Goal: Task Accomplishment & Management: Complete application form

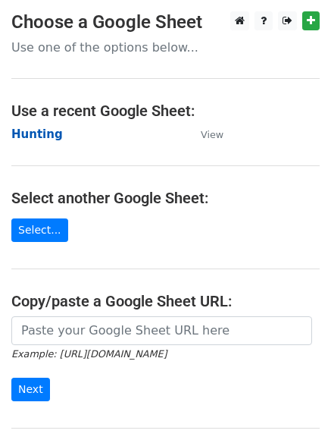
click at [47, 137] on strong "Hunting" at bounding box center [37, 134] width 52 height 14
click at [39, 133] on strong "Hunting" at bounding box center [37, 134] width 52 height 14
click at [42, 135] on strong "Hunting" at bounding box center [37, 134] width 52 height 14
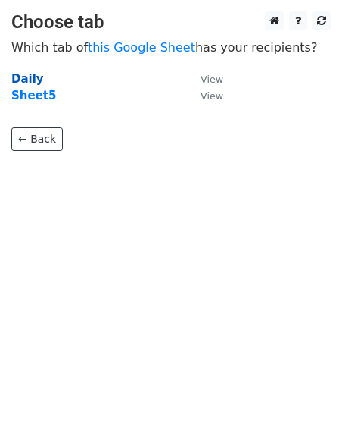
click at [24, 80] on strong "Daily" at bounding box center [27, 79] width 33 height 14
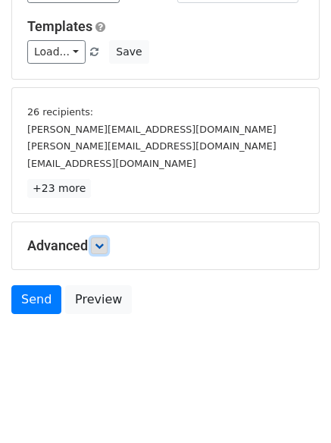
click at [102, 249] on icon at bounding box center [99, 245] width 9 height 9
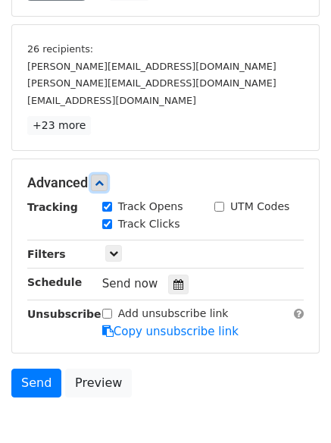
scroll to position [279, 0]
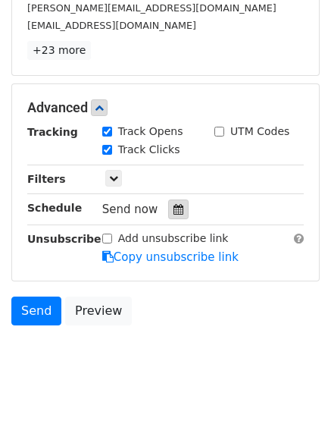
click at [174, 212] on icon at bounding box center [179, 209] width 10 height 11
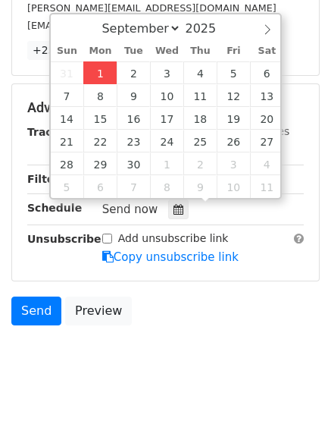
type input "2025-09-01 15:54"
type input "03"
type input "54"
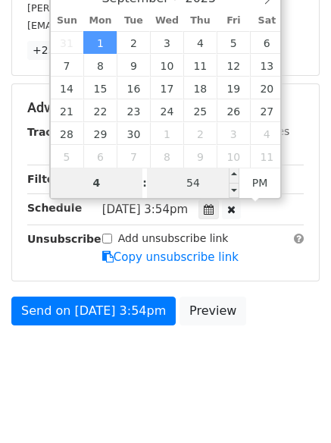
type input "4"
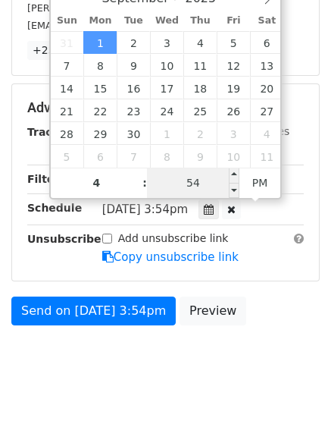
type input "2025-09-01 16:54"
type input "04"
click at [186, 193] on input "54" at bounding box center [193, 182] width 92 height 30
type input "1"
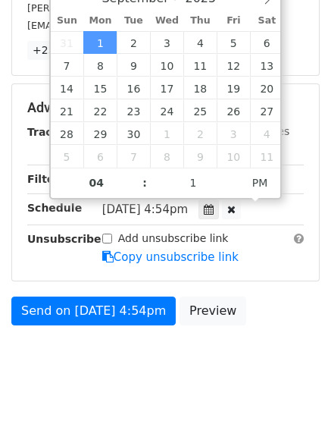
type input "2025-09-01 16:01"
click at [161, 392] on body "New Campaign Daily emails left: 50 Google Sheet: Hunting Variables Copy/paste..…" at bounding box center [165, 63] width 331 height 661
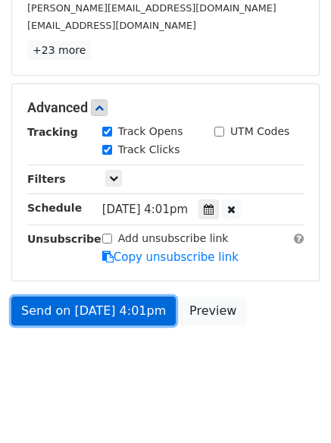
click at [94, 306] on link "Send on Sep 1 at 4:01pm" at bounding box center [93, 310] width 164 height 29
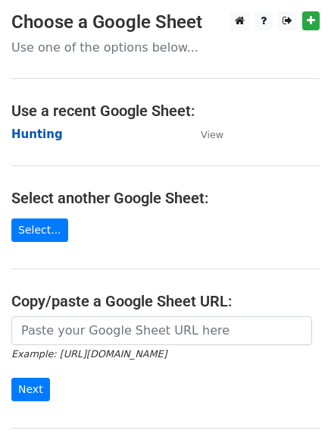
click at [35, 134] on strong "Hunting" at bounding box center [37, 134] width 52 height 14
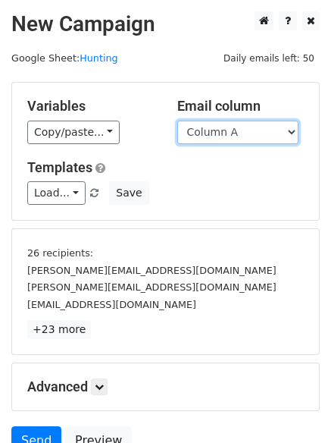
click at [249, 136] on select "Column A Column B Column C Column D" at bounding box center [237, 131] width 121 height 23
select select "Column B"
click at [177, 120] on select "Column A Column B Column C Column D" at bounding box center [237, 131] width 121 height 23
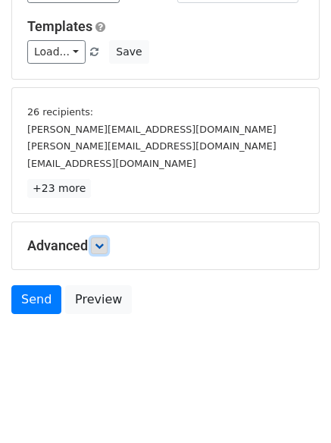
click at [102, 242] on icon at bounding box center [99, 245] width 9 height 9
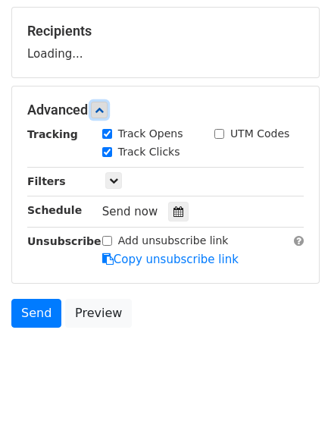
scroll to position [230, 0]
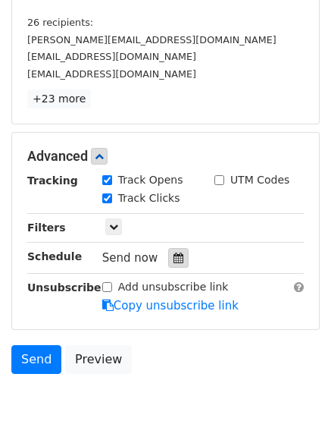
click at [177, 259] on div at bounding box center [178, 258] width 20 height 20
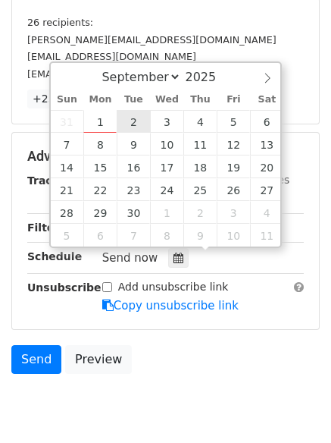
type input "2025-09-02 12:00"
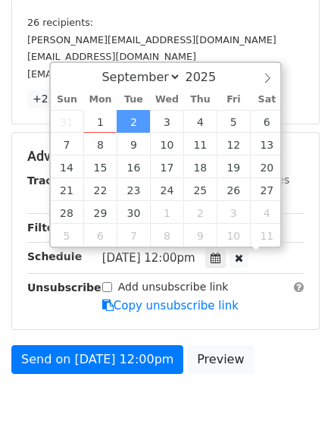
scroll to position [1, 0]
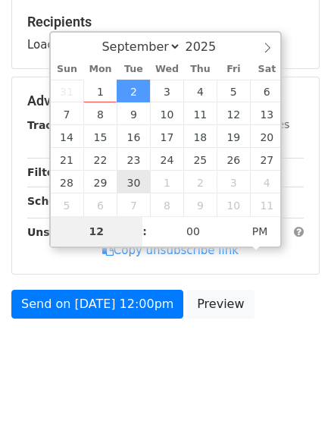
type input "5"
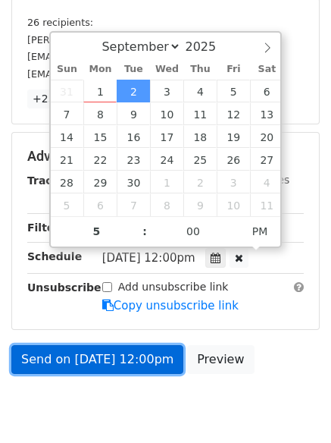
type input "2025-09-02 17:00"
click at [98, 349] on link "Send on Sep 2 at 12:00pm" at bounding box center [97, 359] width 172 height 29
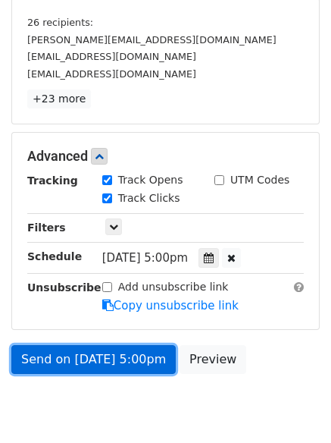
click at [98, 349] on link "Send on Sep 2 at 5:00pm" at bounding box center [93, 359] width 164 height 29
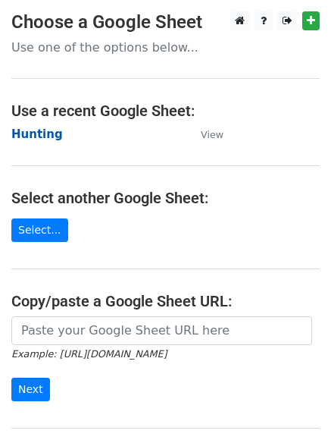
click at [33, 131] on strong "Hunting" at bounding box center [37, 134] width 52 height 14
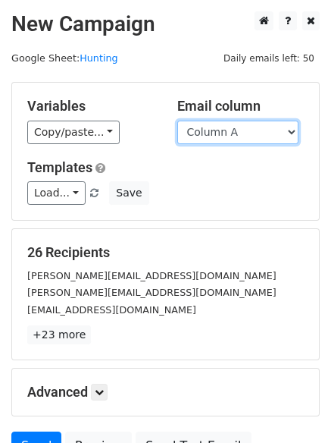
click at [251, 130] on select "Column A Column B Column C Column D" at bounding box center [237, 131] width 121 height 23
select select "Column C"
click at [177, 120] on select "Column A Column B Column C Column D" at bounding box center [237, 131] width 121 height 23
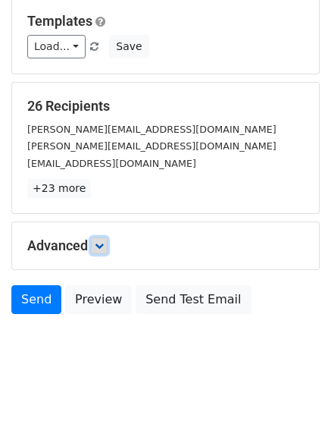
click at [104, 245] on icon at bounding box center [99, 245] width 9 height 9
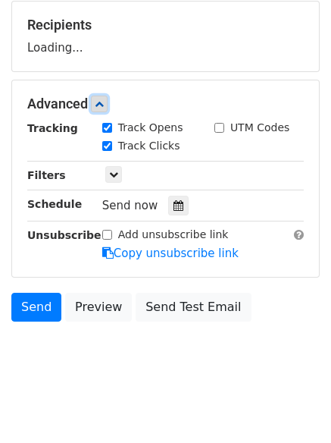
scroll to position [234, 0]
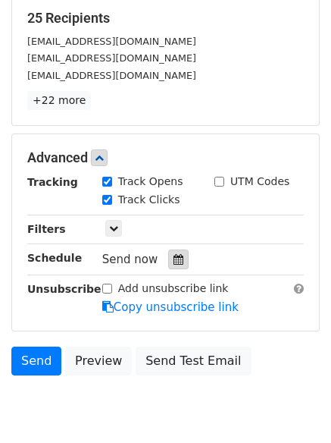
click at [174, 255] on icon at bounding box center [179, 259] width 10 height 11
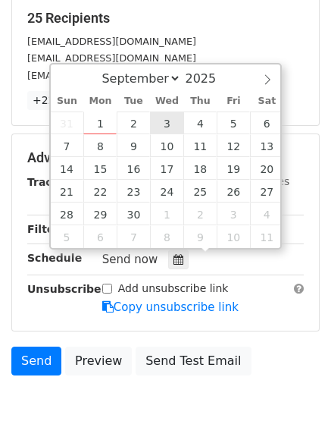
type input "2025-09-03 12:00"
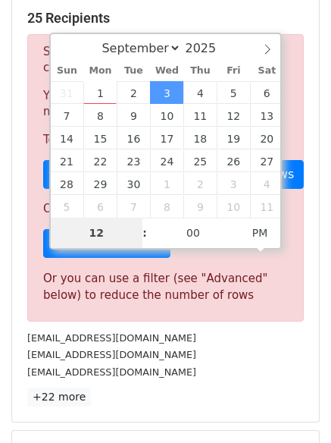
type input "6"
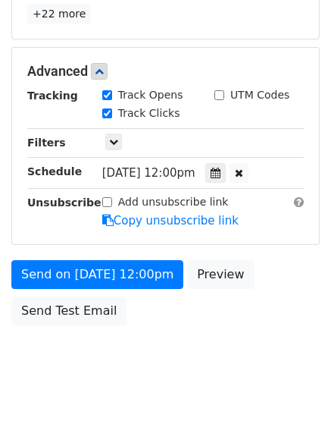
scroll to position [627, 0]
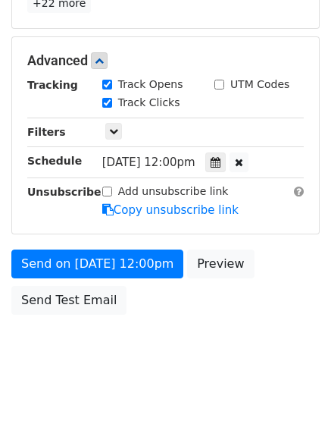
type input "2025-09-03 18:00"
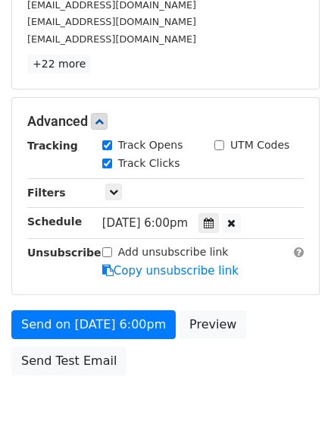
scroll to position [331, 0]
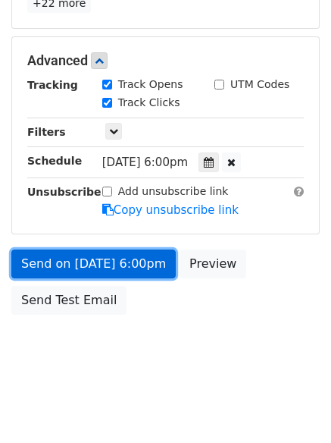
click at [88, 264] on link "Send on Sep 3 at 6:00pm" at bounding box center [93, 263] width 164 height 29
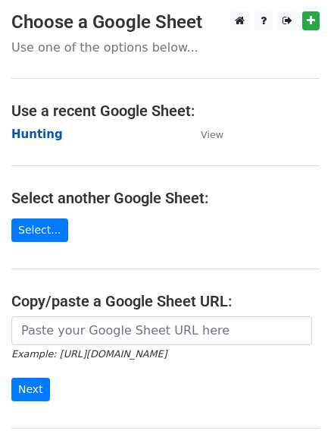
click at [31, 128] on strong "Hunting" at bounding box center [37, 134] width 52 height 14
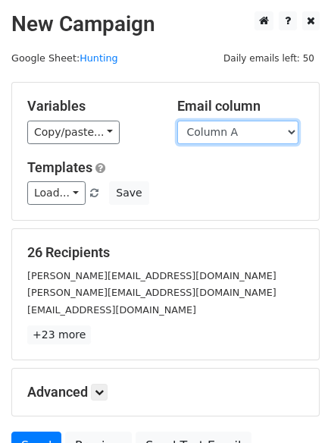
click at [256, 135] on select "Column A Column B Column C Column D" at bounding box center [237, 131] width 121 height 23
select select "Column D"
click at [177, 120] on select "Column A Column B Column C Column D" at bounding box center [237, 131] width 121 height 23
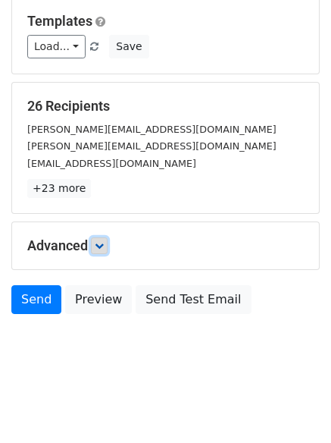
click at [108, 244] on link at bounding box center [99, 245] width 17 height 17
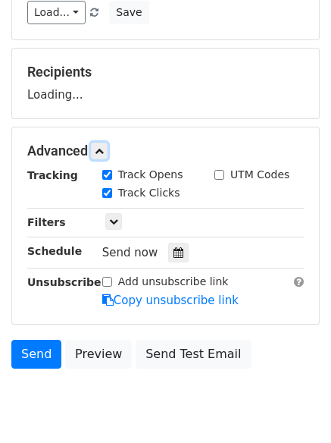
scroll to position [227, 0]
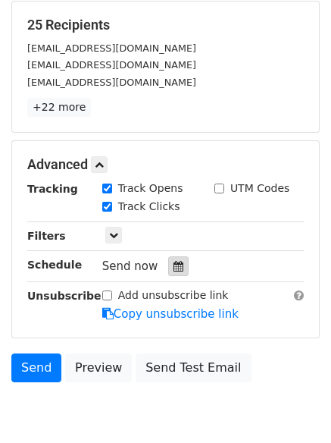
click at [168, 258] on div at bounding box center [178, 266] width 20 height 20
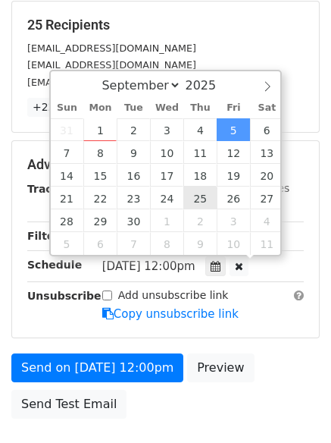
drag, startPoint x: 234, startPoint y: 124, endPoint x: 215, endPoint y: 161, distance: 41.7
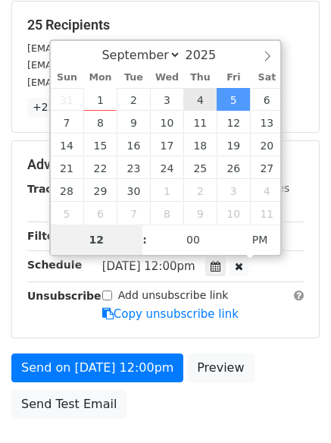
type input "[DATE] 12:00"
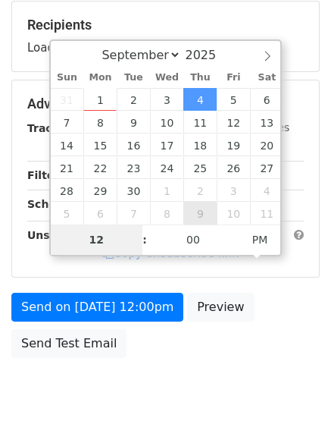
type input "7"
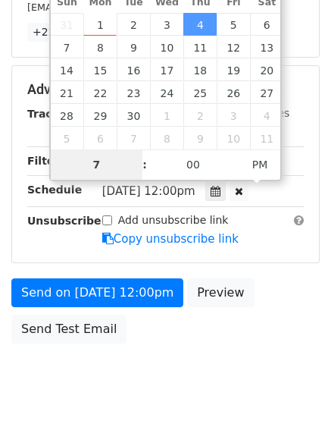
scroll to position [331, 0]
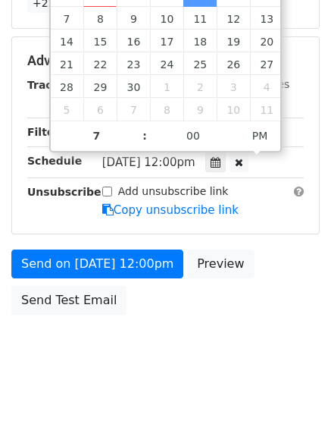
type input "[DATE] 19:00"
click at [150, 374] on body "New Campaign Daily emails left: 50 Google Sheet: Hunting Variables Copy/paste..…" at bounding box center [165, 31] width 331 height 702
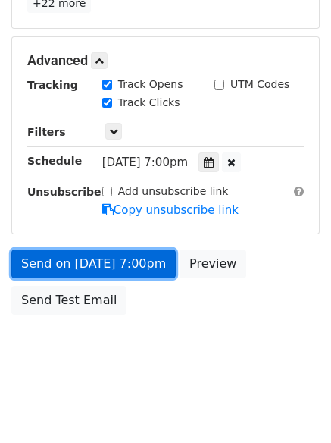
click at [99, 258] on link "Send on [DATE] 7:00pm" at bounding box center [93, 263] width 164 height 29
